Goal: Use online tool/utility: Utilize a website feature to perform a specific function

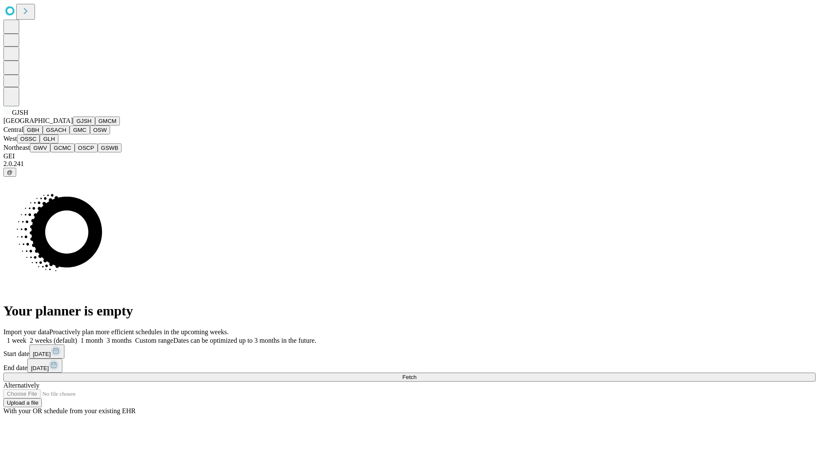
click at [73, 125] on button "GJSH" at bounding box center [84, 121] width 22 height 9
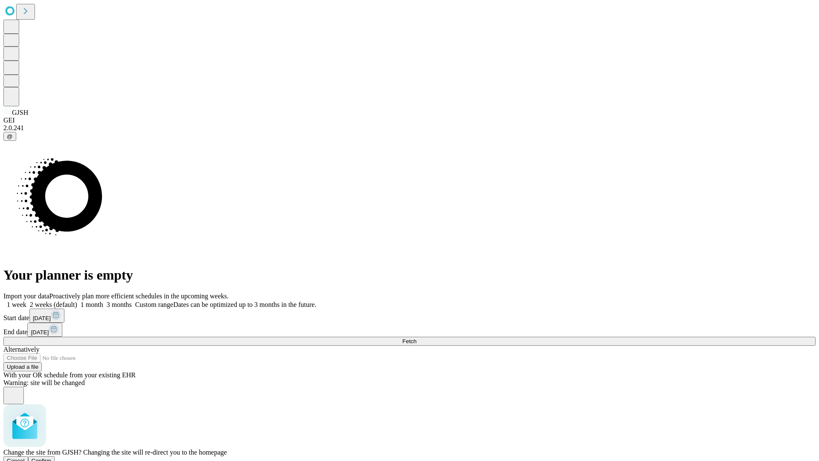
click at [52, 458] on span "Confirm" at bounding box center [42, 461] width 20 height 6
click at [26, 301] on label "1 week" at bounding box center [14, 304] width 23 height 7
click at [417, 338] on span "Fetch" at bounding box center [409, 341] width 14 height 6
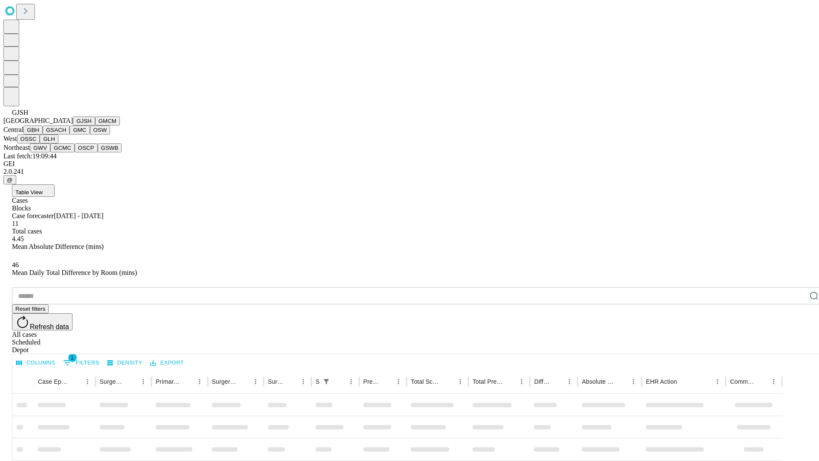
click at [95, 125] on button "GMCM" at bounding box center [107, 121] width 25 height 9
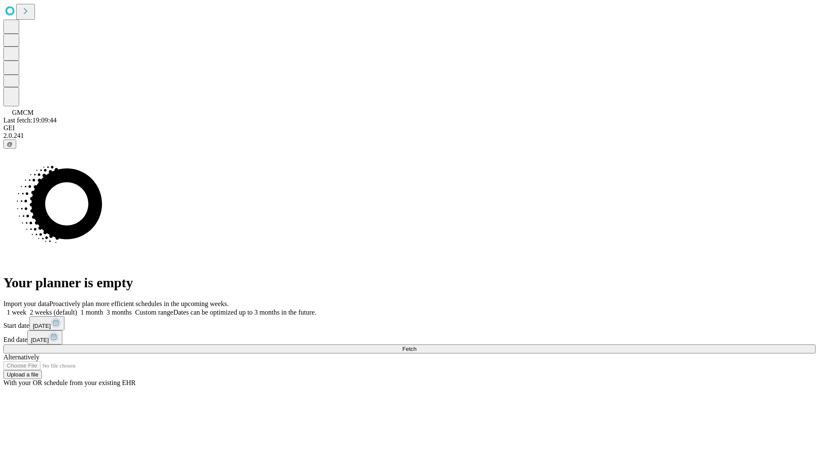
click at [26, 309] on label "1 week" at bounding box center [14, 312] width 23 height 7
click at [417, 346] on span "Fetch" at bounding box center [409, 349] width 14 height 6
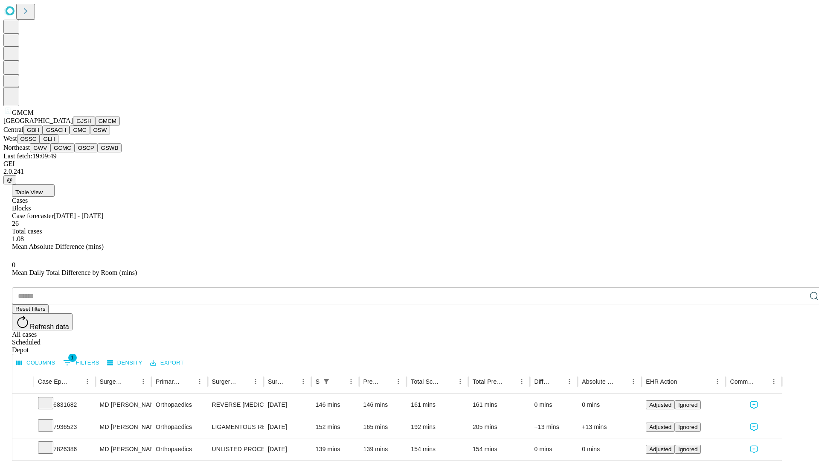
click at [43, 134] on button "GBH" at bounding box center [32, 129] width 19 height 9
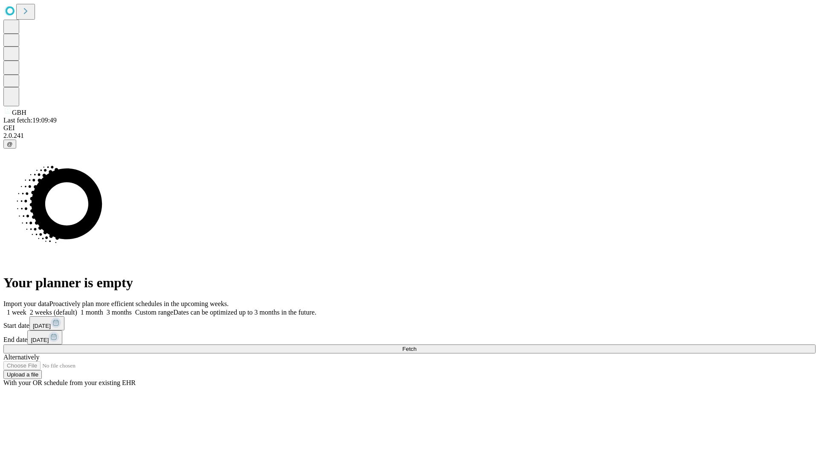
click at [417, 346] on span "Fetch" at bounding box center [409, 349] width 14 height 6
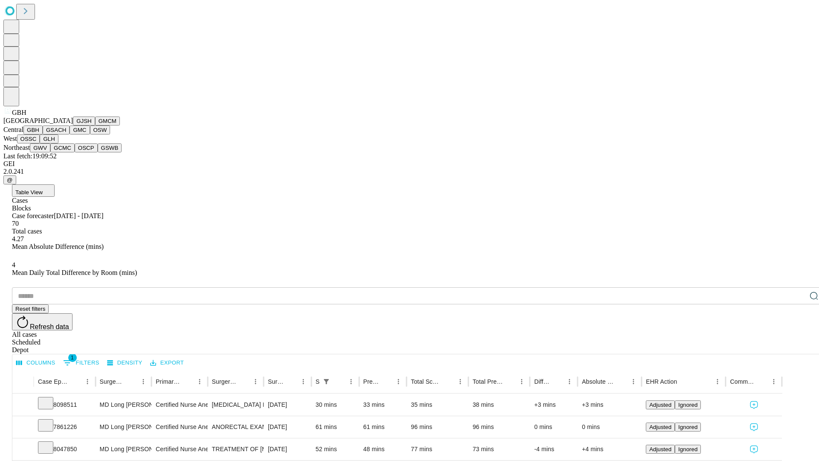
click at [66, 134] on button "GSACH" at bounding box center [56, 129] width 27 height 9
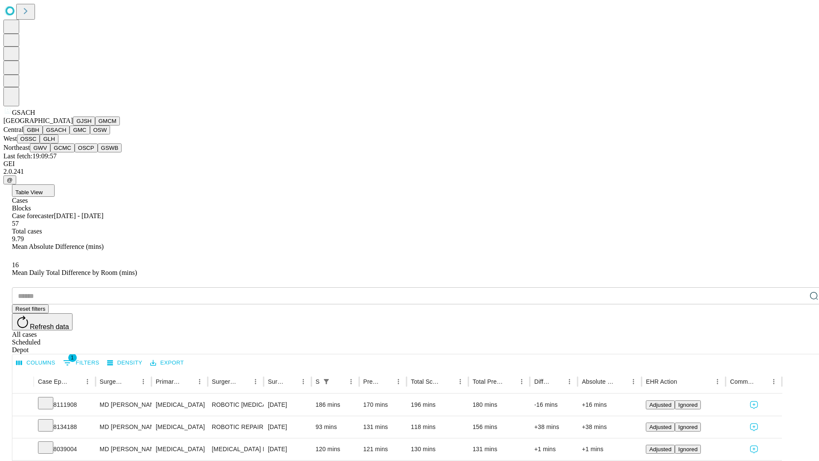
click at [70, 134] on button "GMC" at bounding box center [80, 129] width 20 height 9
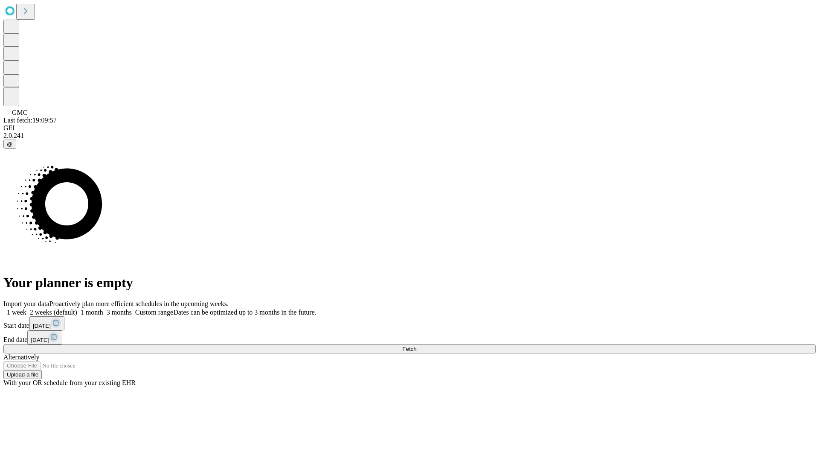
click at [26, 309] on label "1 week" at bounding box center [14, 312] width 23 height 7
click at [417, 346] on span "Fetch" at bounding box center [409, 349] width 14 height 6
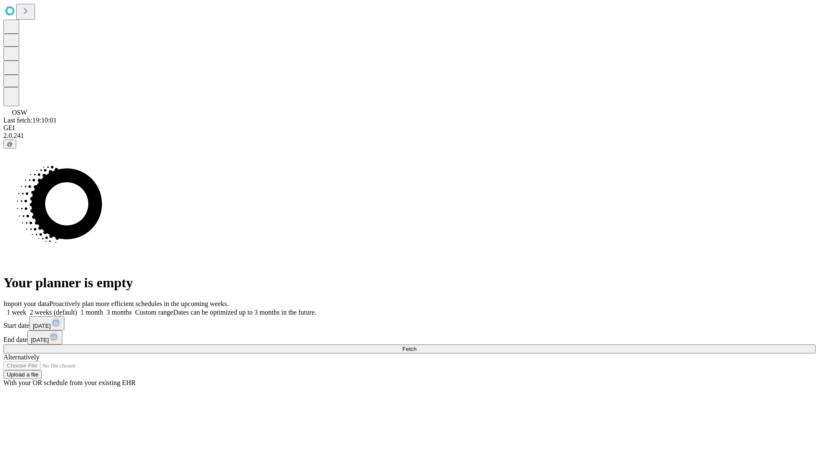
click at [26, 309] on label "1 week" at bounding box center [14, 312] width 23 height 7
click at [417, 346] on span "Fetch" at bounding box center [409, 349] width 14 height 6
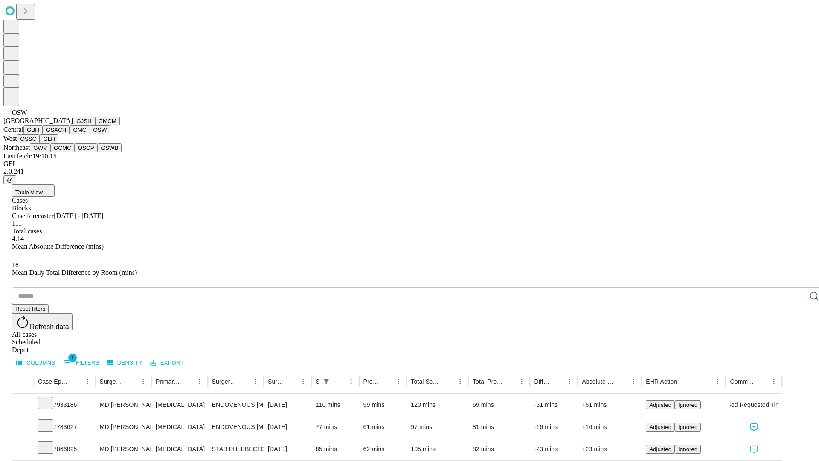
click at [40, 143] on button "OSSC" at bounding box center [28, 138] width 23 height 9
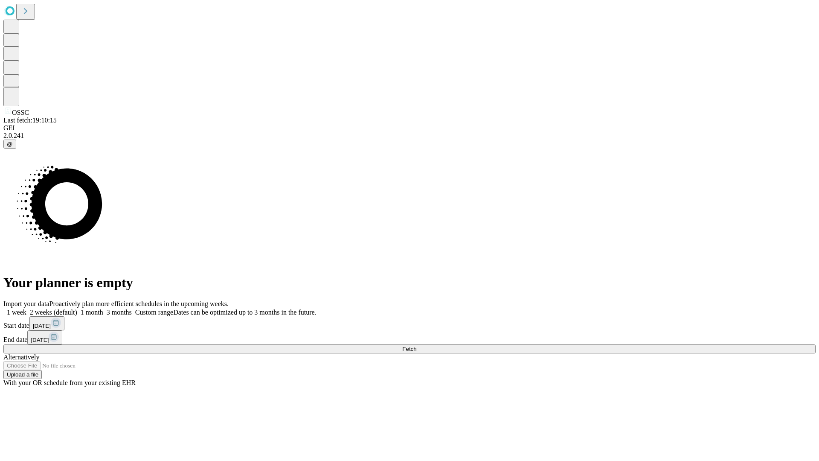
click at [26, 309] on label "1 week" at bounding box center [14, 312] width 23 height 7
click at [417, 346] on span "Fetch" at bounding box center [409, 349] width 14 height 6
click at [26, 309] on label "1 week" at bounding box center [14, 312] width 23 height 7
click at [417, 346] on span "Fetch" at bounding box center [409, 349] width 14 height 6
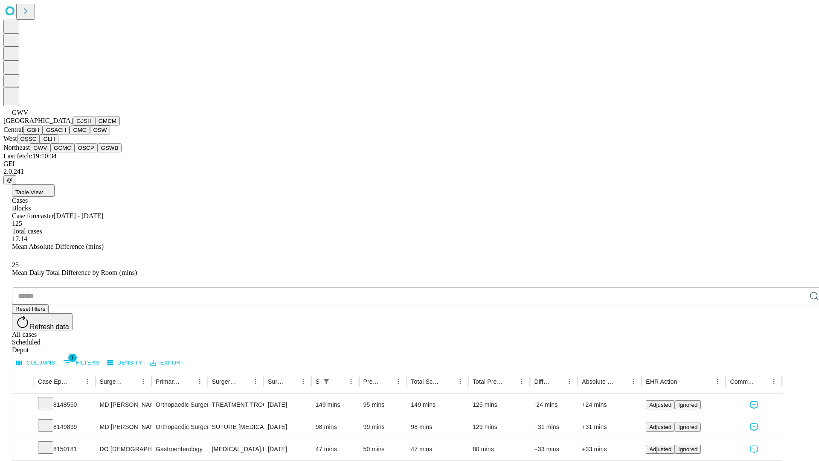
click at [66, 152] on button "GCMC" at bounding box center [62, 147] width 24 height 9
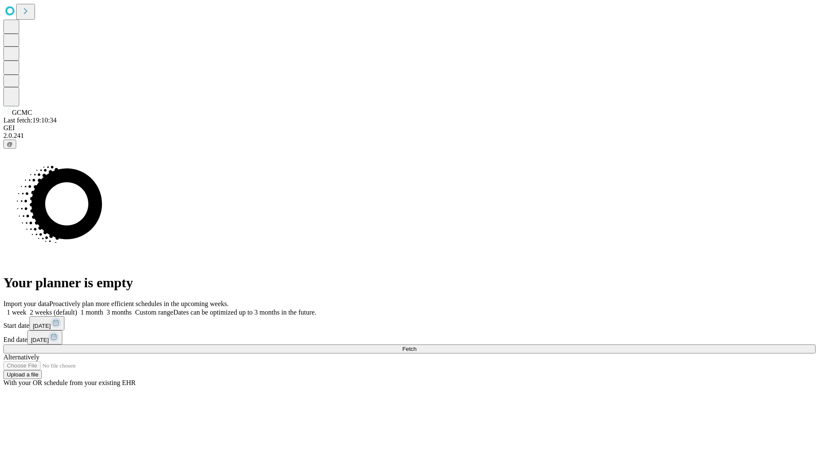
click at [26, 309] on label "1 week" at bounding box center [14, 312] width 23 height 7
click at [417, 346] on span "Fetch" at bounding box center [409, 349] width 14 height 6
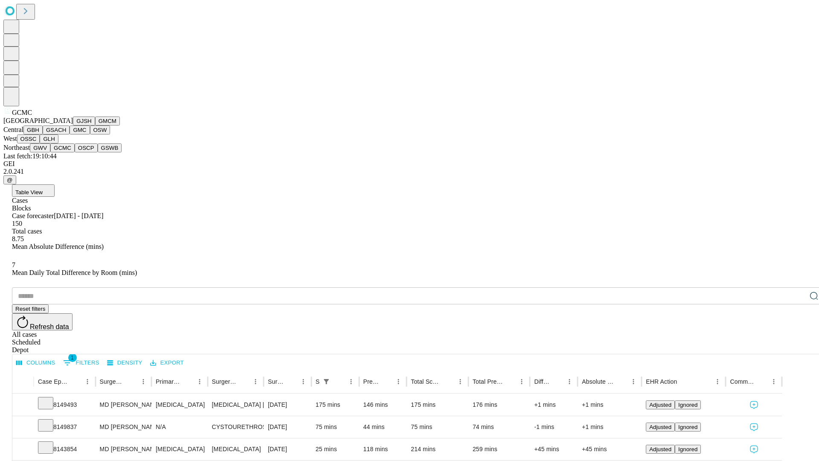
click at [75, 152] on button "OSCP" at bounding box center [86, 147] width 23 height 9
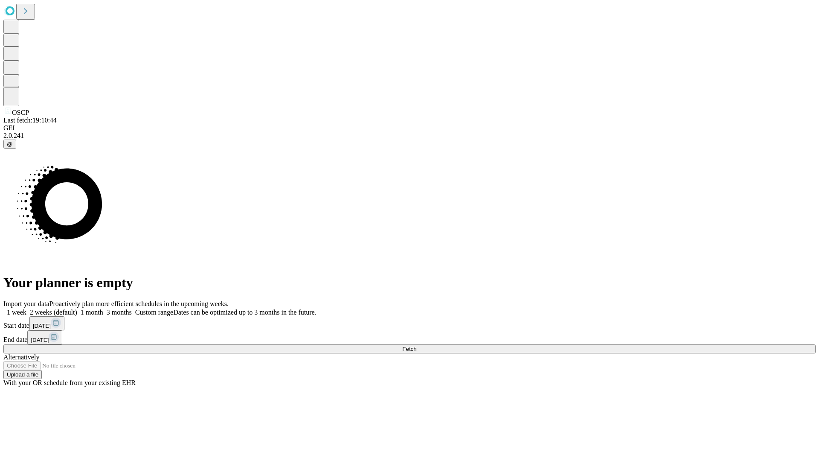
click at [26, 309] on label "1 week" at bounding box center [14, 312] width 23 height 7
click at [417, 346] on span "Fetch" at bounding box center [409, 349] width 14 height 6
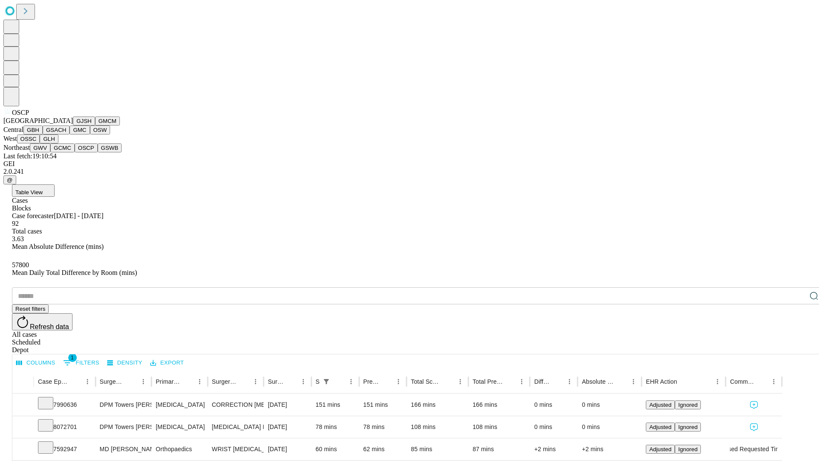
click at [98, 152] on button "GSWB" at bounding box center [110, 147] width 24 height 9
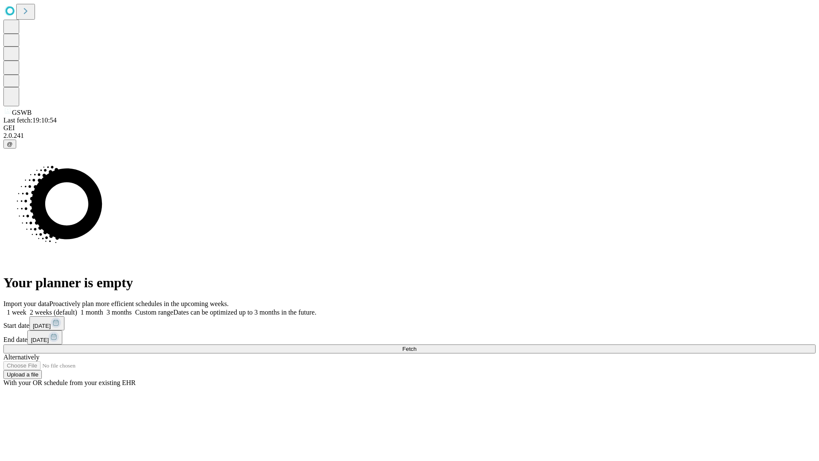
click at [26, 309] on label "1 week" at bounding box center [14, 312] width 23 height 7
click at [417, 346] on span "Fetch" at bounding box center [409, 349] width 14 height 6
